Goal: Information Seeking & Learning: Find specific fact

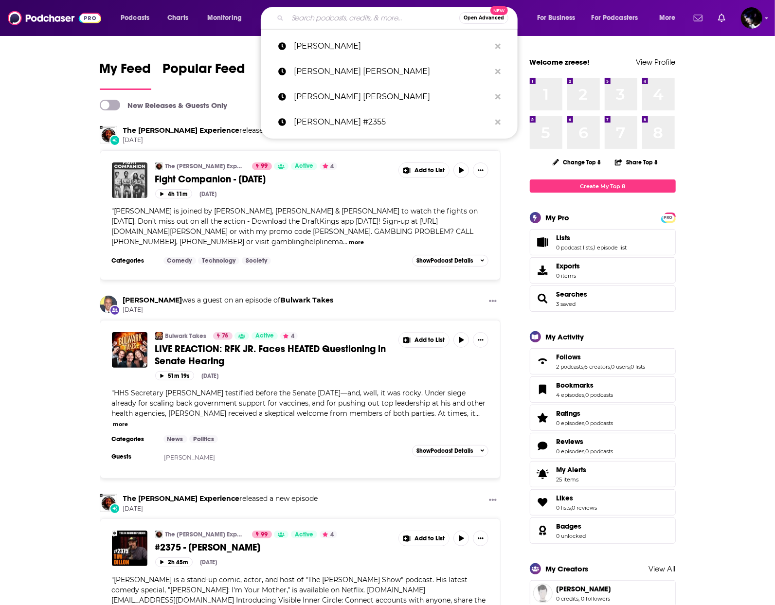
click at [340, 14] on input "Search podcasts, credits, & more..." at bounding box center [373, 18] width 172 height 16
paste input "[PERSON_NAME] Experience #2211 - [PERSON_NAME]"
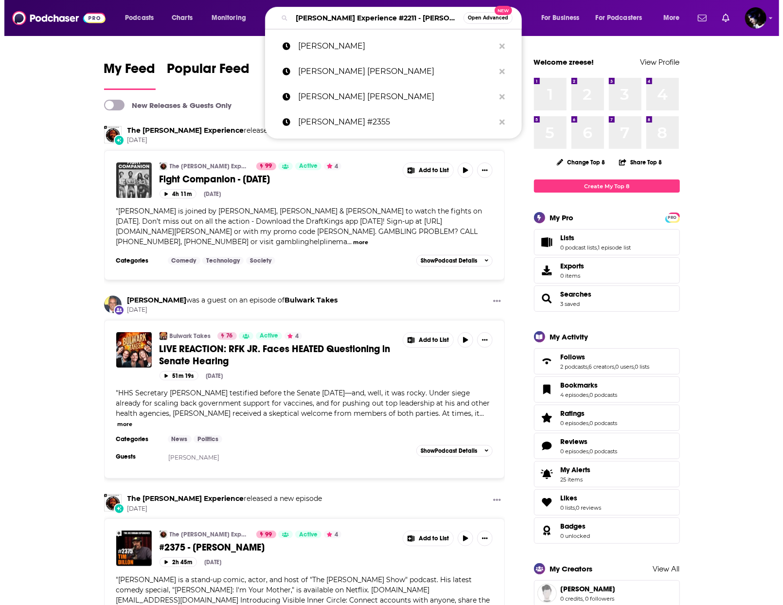
scroll to position [0, 39]
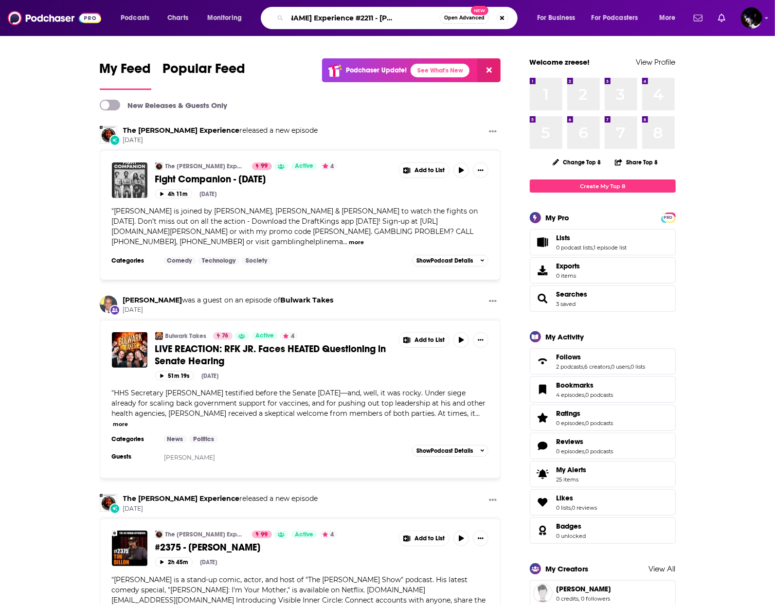
type input "[PERSON_NAME] Experience #2211 - [PERSON_NAME]"
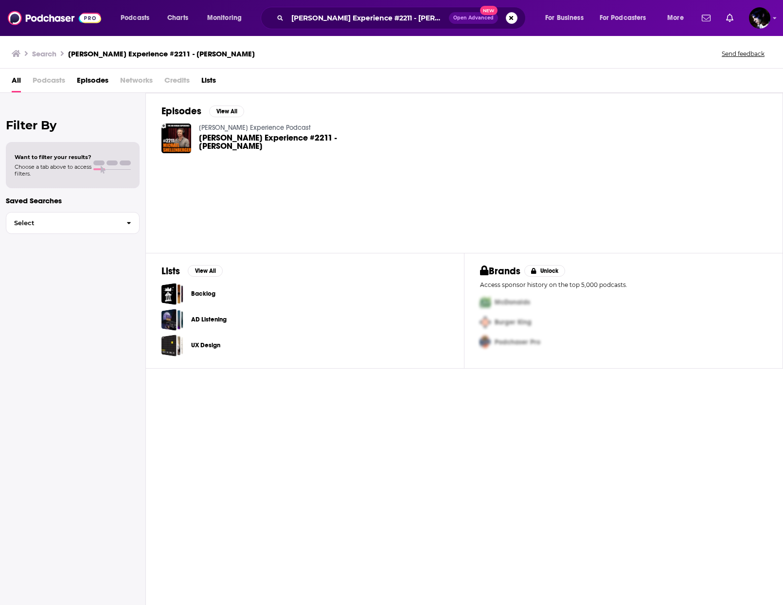
click at [230, 142] on span "[PERSON_NAME] Experience #2211 - [PERSON_NAME]" at bounding box center [277, 142] width 157 height 17
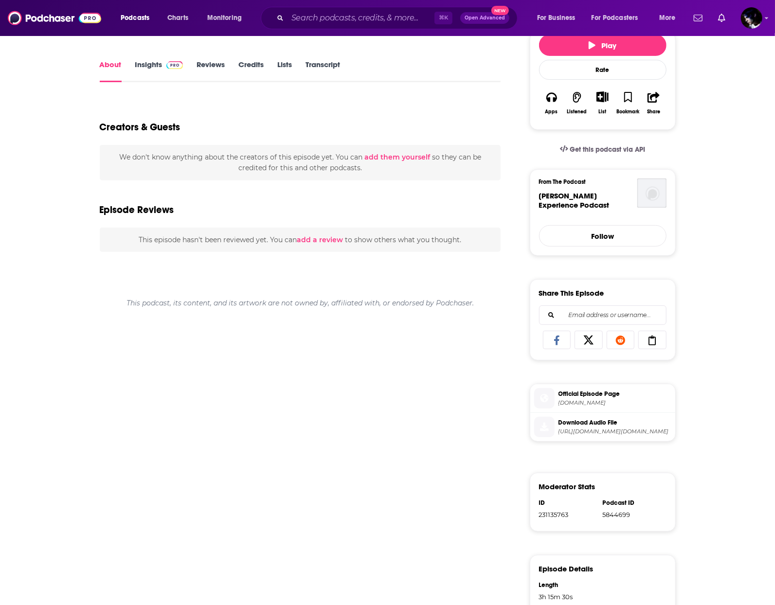
scroll to position [192, 0]
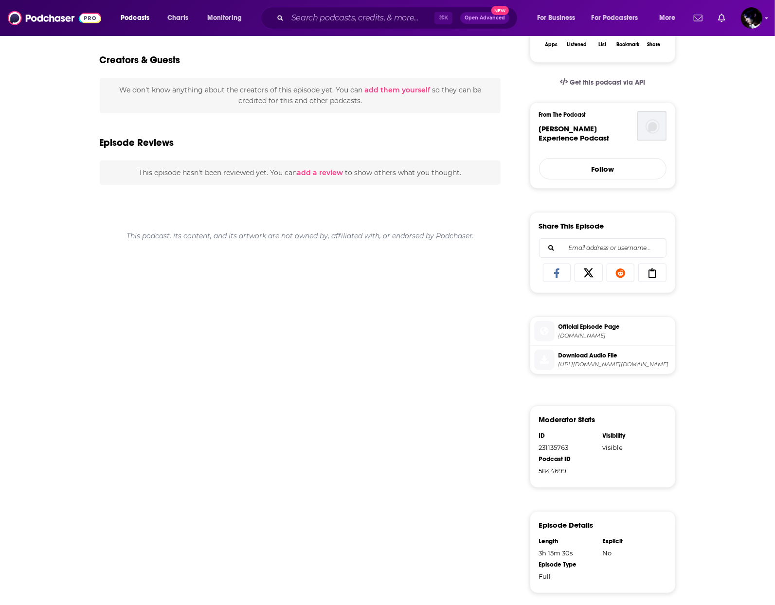
click at [597, 364] on span "[URL][DOMAIN_NAME][DOMAIN_NAME]" at bounding box center [614, 364] width 113 height 7
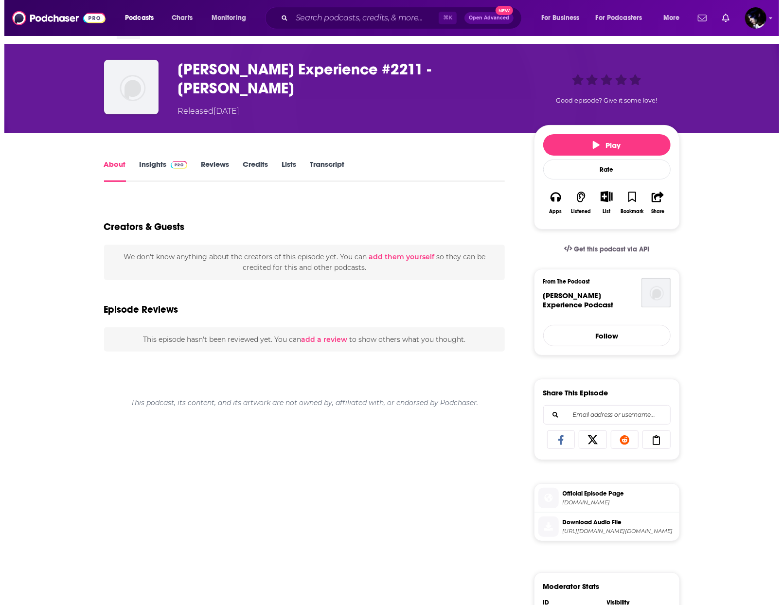
scroll to position [0, 0]
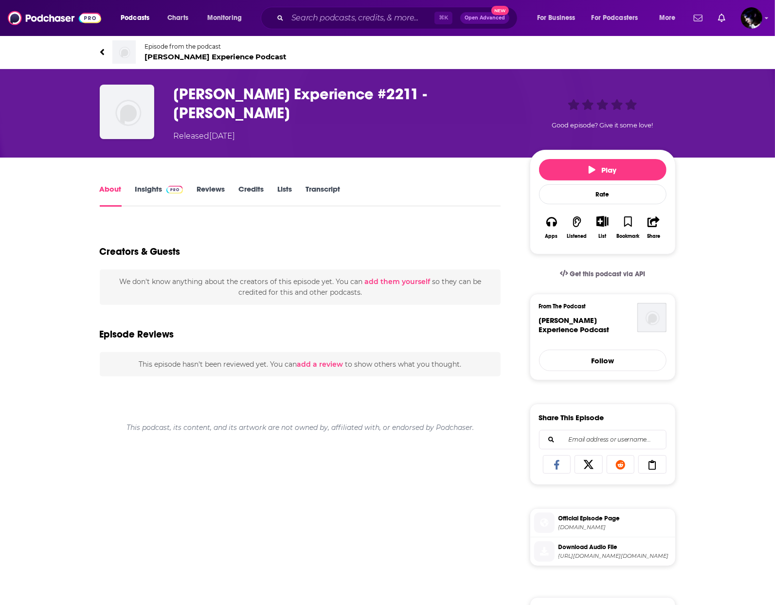
click at [157, 46] on span "Episode from the podcast" at bounding box center [216, 46] width 142 height 7
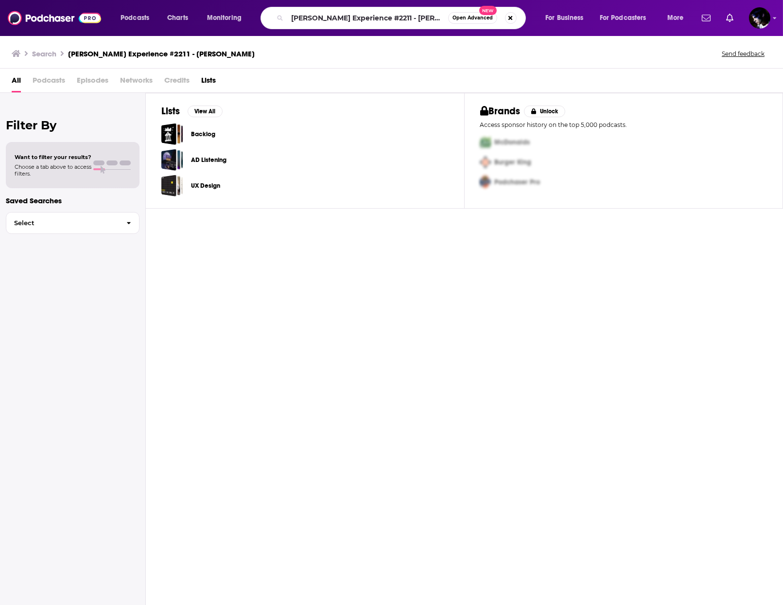
click at [354, 308] on div "Lists View All Backlog AD Listening UX Design Brands Unlock Access sponsor hist…" at bounding box center [464, 349] width 637 height 512
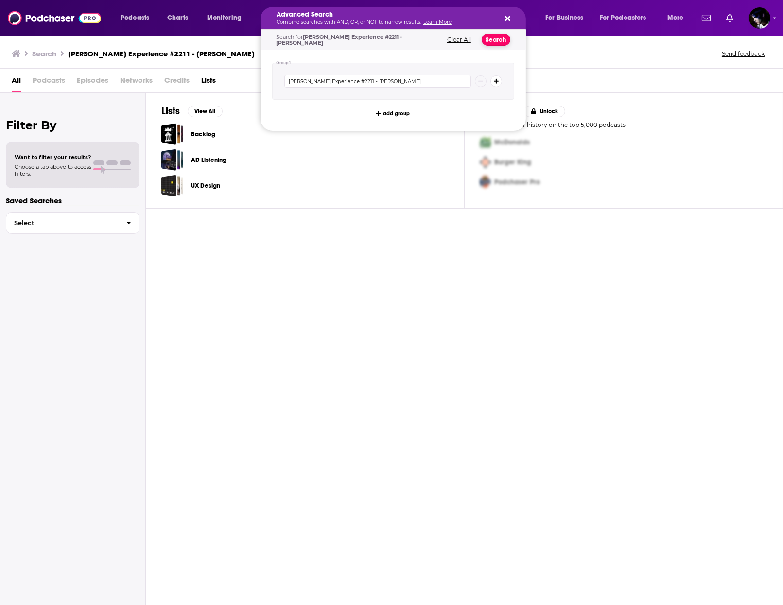
click at [497, 34] on button "Search" at bounding box center [496, 40] width 29 height 12
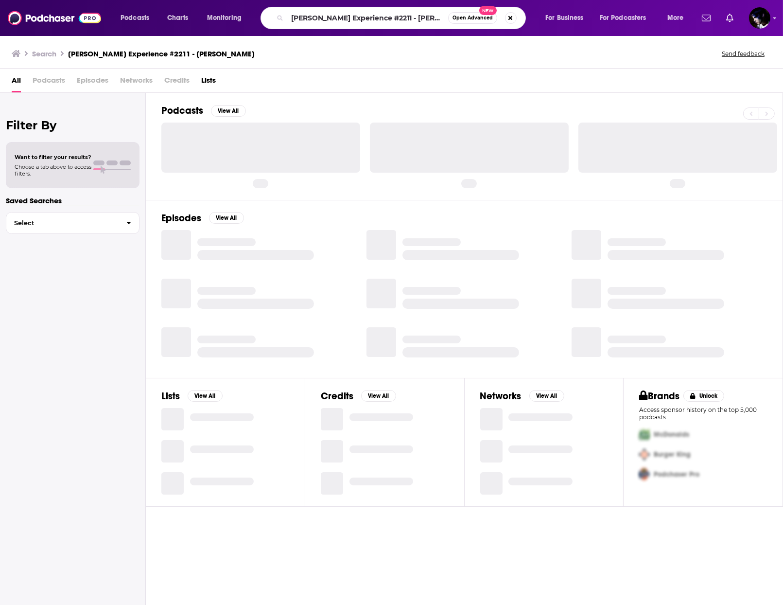
click at [497, 35] on div "Podcasts Charts Monitoring [PERSON_NAME] Experience #2211 - [PERSON_NAME] Open …" at bounding box center [391, 18] width 783 height 36
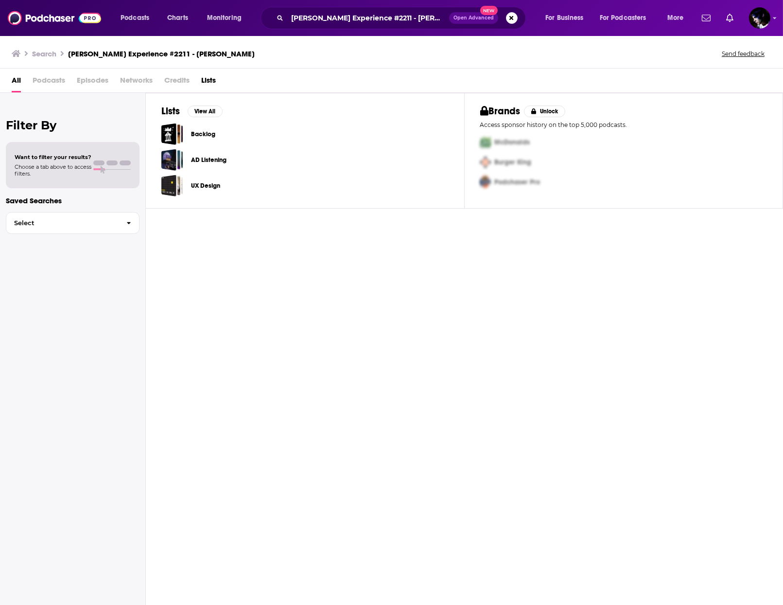
click at [114, 52] on h3 "[PERSON_NAME] Experience #2211 - [PERSON_NAME]" at bounding box center [161, 53] width 187 height 9
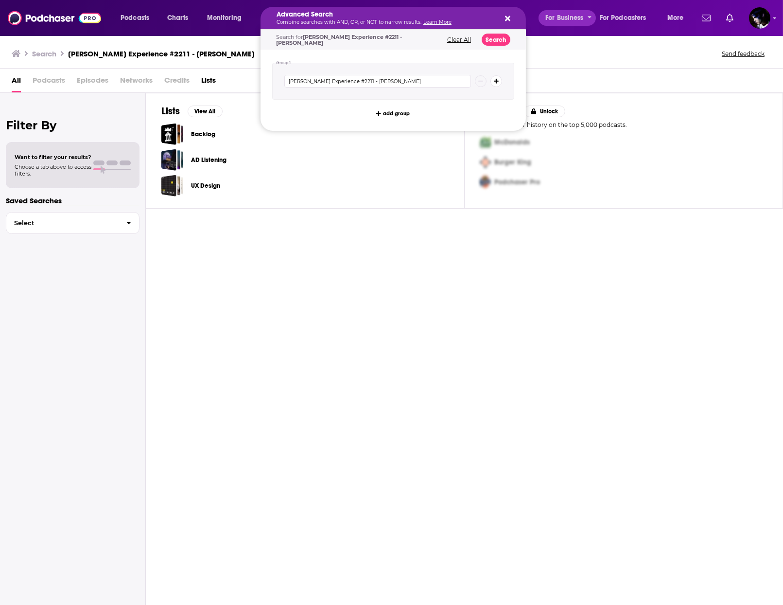
drag, startPoint x: 372, startPoint y: 16, endPoint x: 478, endPoint y: 33, distance: 107.3
click at [509, 19] on icon "Search podcasts, credits, & more..." at bounding box center [507, 18] width 5 height 5
click at [500, 14] on div "Advanced Search Combine searches with AND, OR, or NOT to narrow results. Learn …" at bounding box center [393, 18] width 265 height 22
click at [507, 18] on icon "Search podcasts, credits, & more..." at bounding box center [507, 18] width 5 height 5
click at [370, 18] on div "Advanced Search Combine searches with AND, OR, or NOT to narrow results. Learn …" at bounding box center [386, 18] width 218 height 14
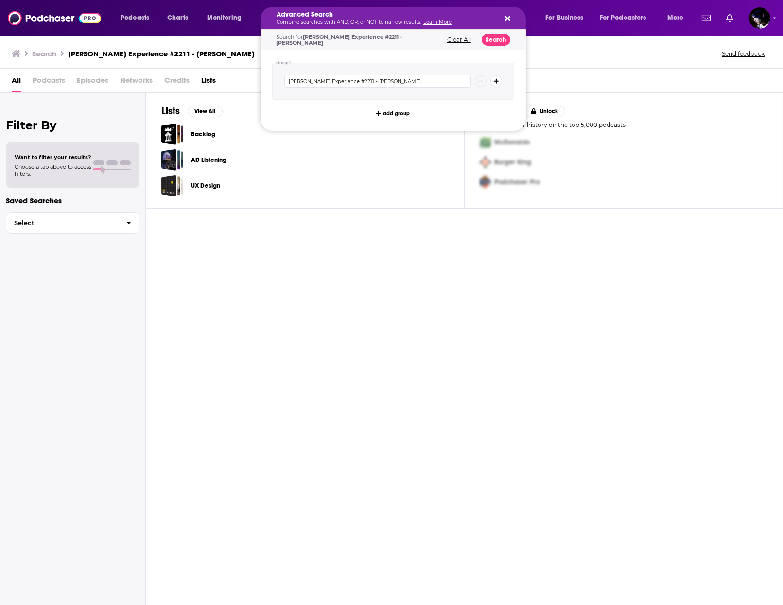
click at [369, 20] on p "Combine searches with AND, OR, or NOT to narrow results. Learn More" at bounding box center [386, 22] width 218 height 5
click at [505, 18] on icon "Search podcasts, credits, & more..." at bounding box center [507, 19] width 5 height 8
drag, startPoint x: 371, startPoint y: 19, endPoint x: 384, endPoint y: 23, distance: 13.7
click at [360, 35] on span "[PERSON_NAME] Experience #2211 - [PERSON_NAME]" at bounding box center [339, 40] width 126 height 13
click at [456, 37] on button "Clear All" at bounding box center [459, 39] width 30 height 7
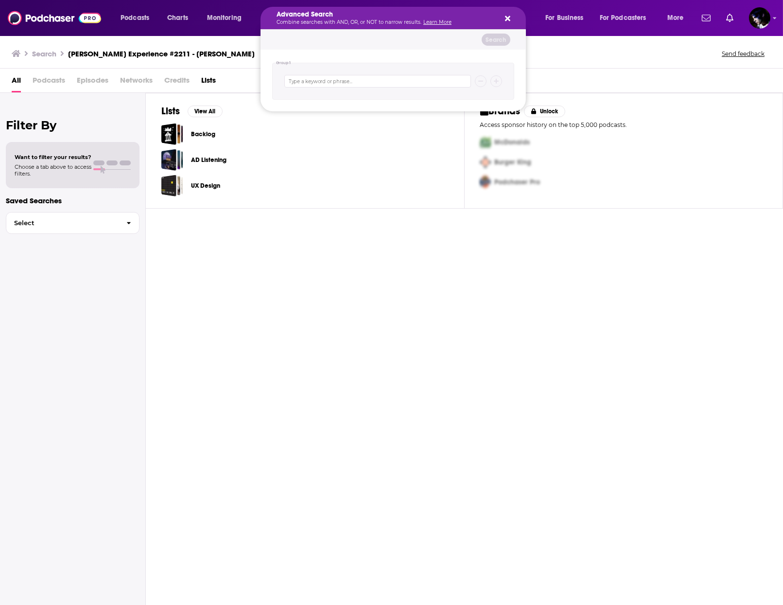
click at [508, 17] on icon "Search podcasts, credits, & more..." at bounding box center [507, 18] width 5 height 5
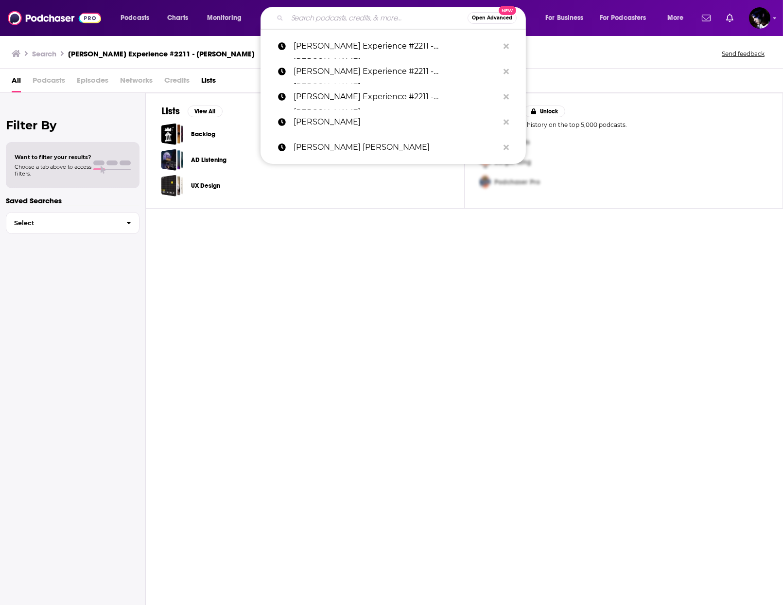
click at [369, 14] on input "Search podcasts, credits, & more..." at bounding box center [377, 18] width 180 height 16
click at [338, 116] on p "[PERSON_NAME]" at bounding box center [396, 121] width 205 height 25
type input "[PERSON_NAME]"
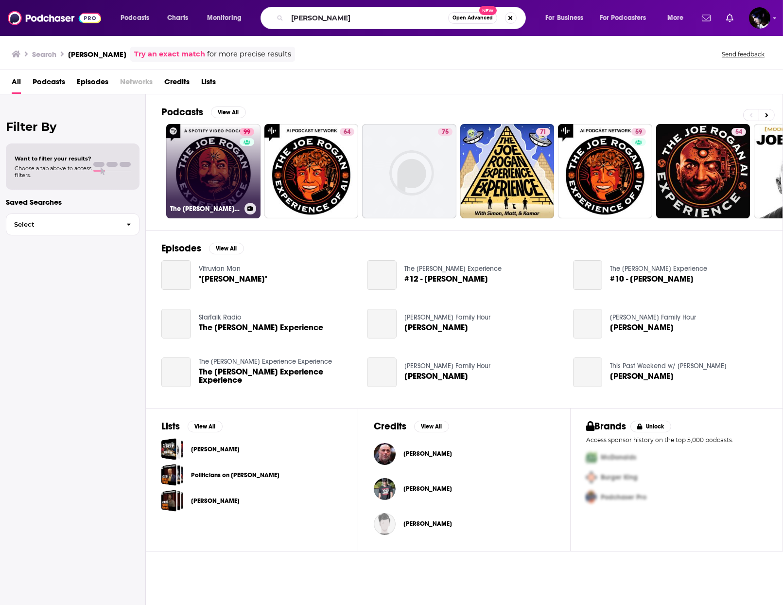
click at [212, 169] on link "99 The [PERSON_NAME] Experience" at bounding box center [213, 171] width 94 height 94
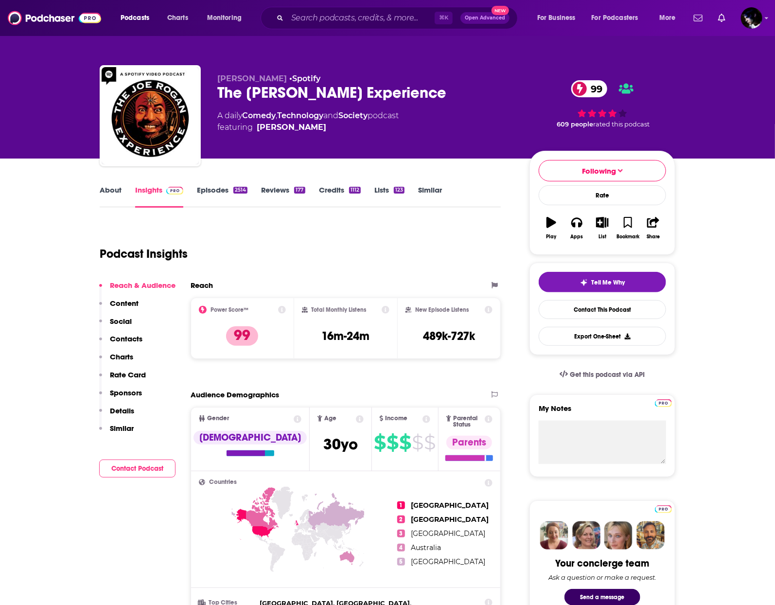
click at [223, 187] on link "Episodes 2514" at bounding box center [222, 196] width 51 height 22
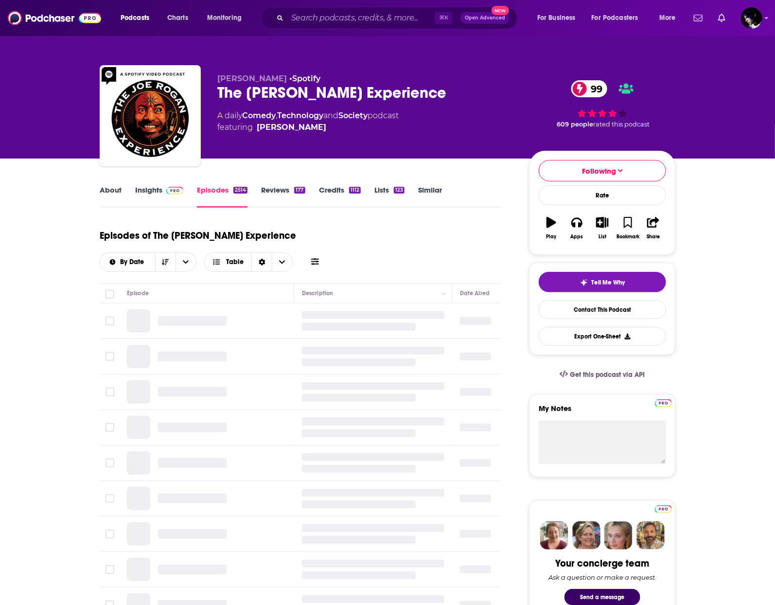
click at [319, 258] on icon at bounding box center [315, 261] width 8 height 7
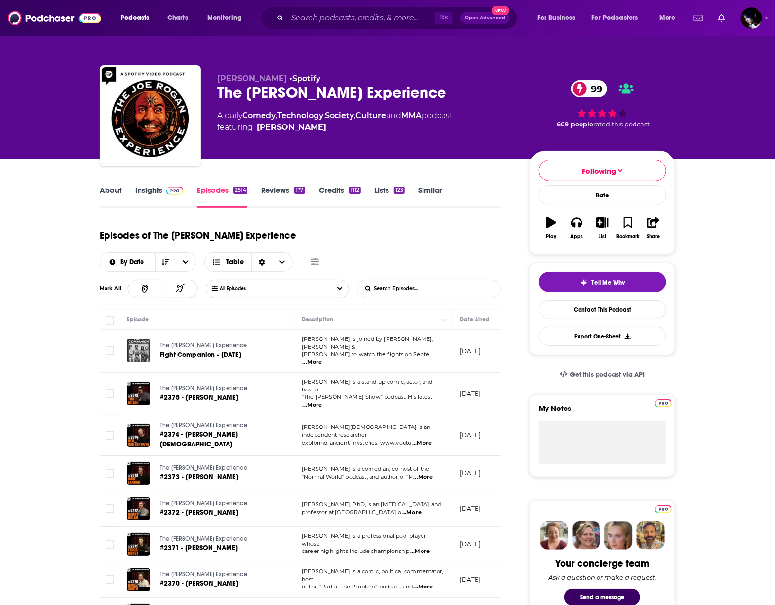
click at [401, 280] on input "List Search Input" at bounding box center [408, 289] width 102 height 18
paste input "[PERSON_NAME] Experience #2211 - [PERSON_NAME]"
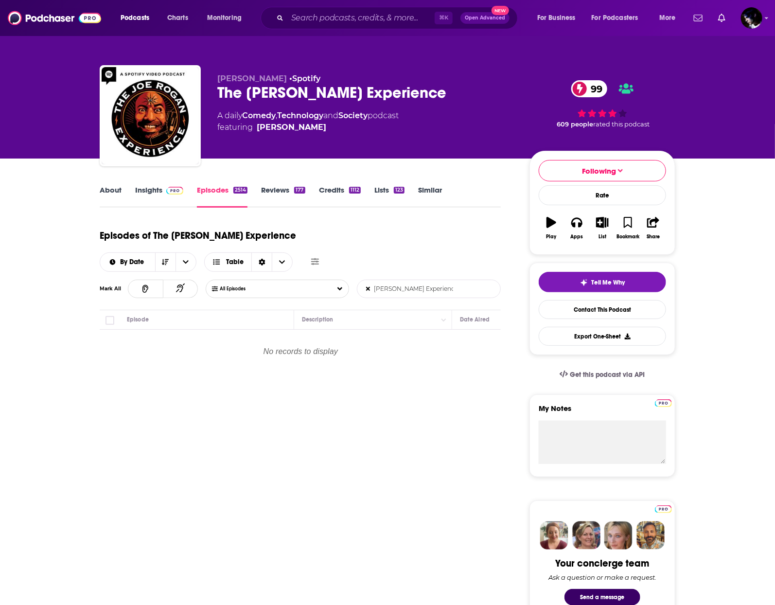
drag, startPoint x: 386, startPoint y: 263, endPoint x: 284, endPoint y: 259, distance: 102.2
click at [274, 255] on div "Episodes of The [PERSON_NAME] Experience By Date Table Mark All All Episodes [P…" at bounding box center [300, 266] width 401 height 87
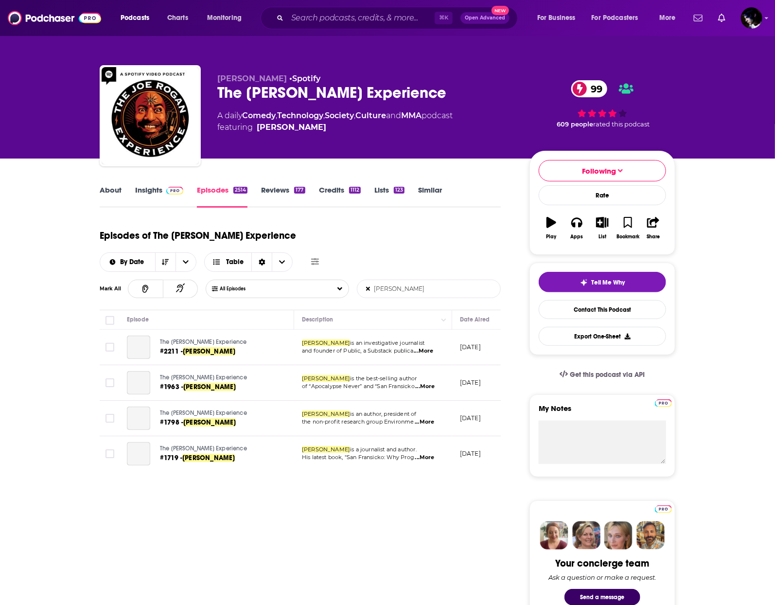
type input "[PERSON_NAME]"
click at [212, 347] on span "[PERSON_NAME]" at bounding box center [209, 351] width 53 height 8
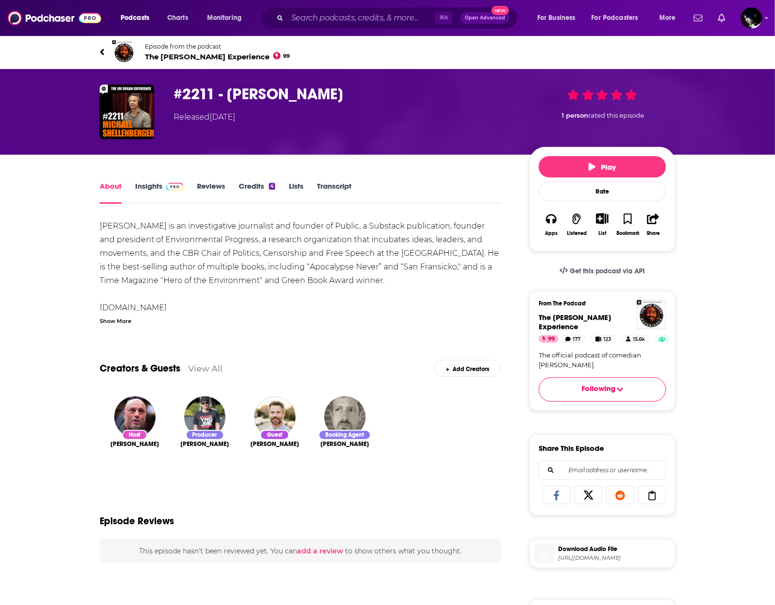
scroll to position [137, 0]
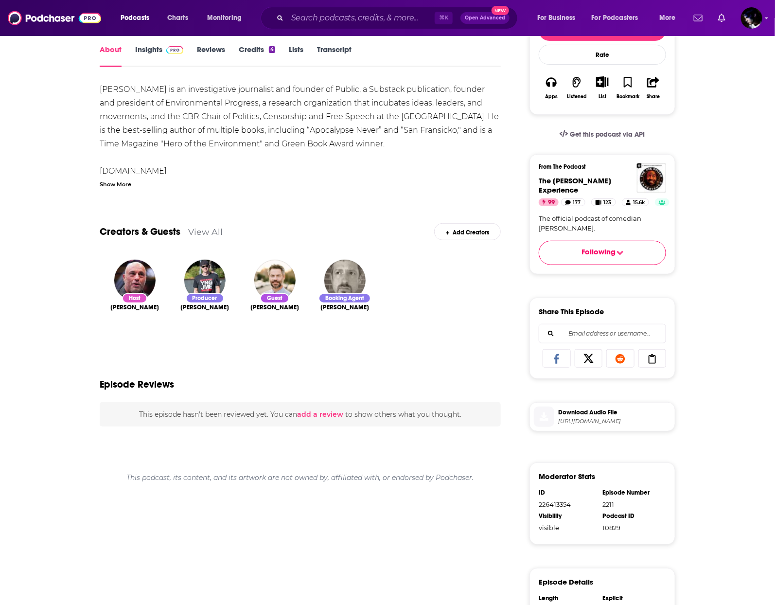
click at [592, 424] on span "[URL][DOMAIN_NAME]" at bounding box center [614, 421] width 113 height 7
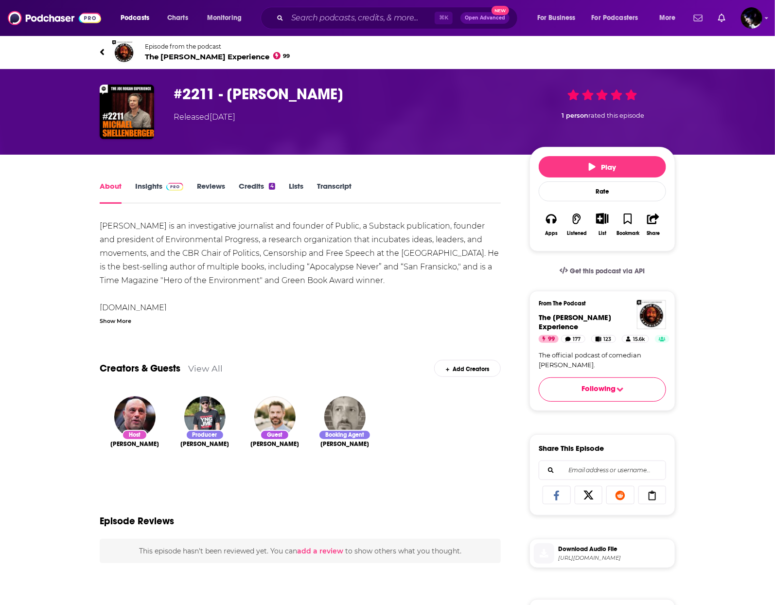
click at [249, 98] on h1 "#2211 - [PERSON_NAME]" at bounding box center [344, 94] width 340 height 19
click at [248, 96] on h1 "#2211 - [PERSON_NAME]" at bounding box center [344, 94] width 340 height 19
click at [203, 265] on div "[PERSON_NAME] is an investigative journalist and founder of Public, a Substack …" at bounding box center [300, 287] width 401 height 136
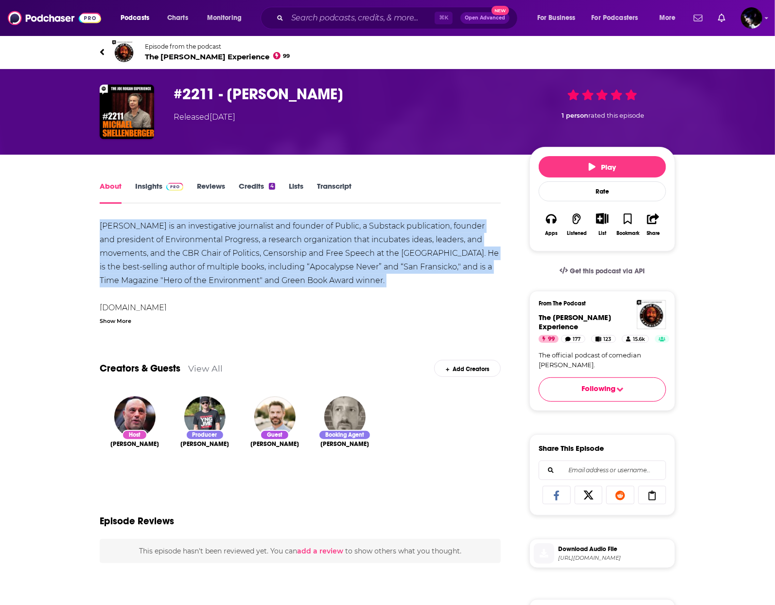
click at [203, 265] on div "[PERSON_NAME] is an investigative journalist and founder of Public, a Substack …" at bounding box center [300, 287] width 401 height 136
copy div "[PERSON_NAME] is an investigative journalist and founder of Public, a Substack …"
drag, startPoint x: 386, startPoint y: 90, endPoint x: 171, endPoint y: 95, distance: 214.5
click at [171, 95] on div "#2211 - [PERSON_NAME] Released [DATE] 1 person rated this episode" at bounding box center [388, 112] width 576 height 54
copy h1 "#2211 - [PERSON_NAME]"
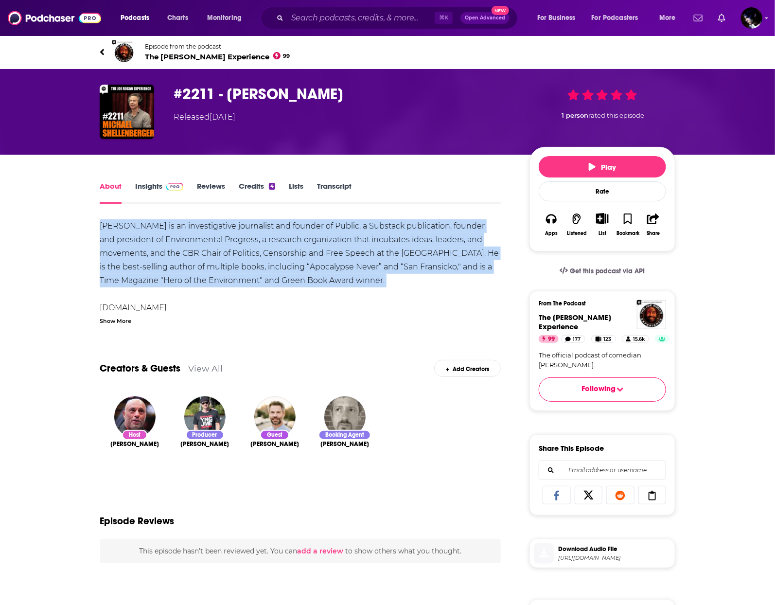
copy h1 "#2211 - [PERSON_NAME]"
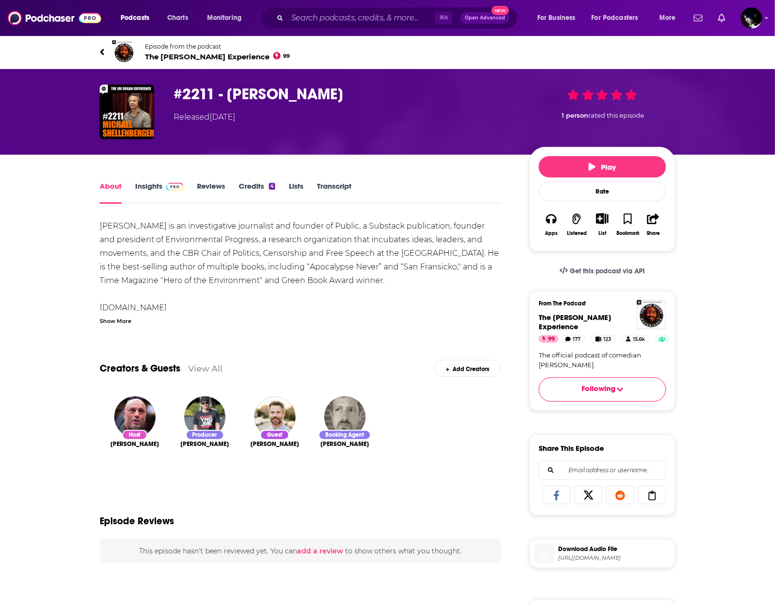
click at [415, 261] on div "[PERSON_NAME] is an investigative journalist and founder of Public, a Substack …" at bounding box center [300, 287] width 401 height 136
